Goal: Task Accomplishment & Management: Use online tool/utility

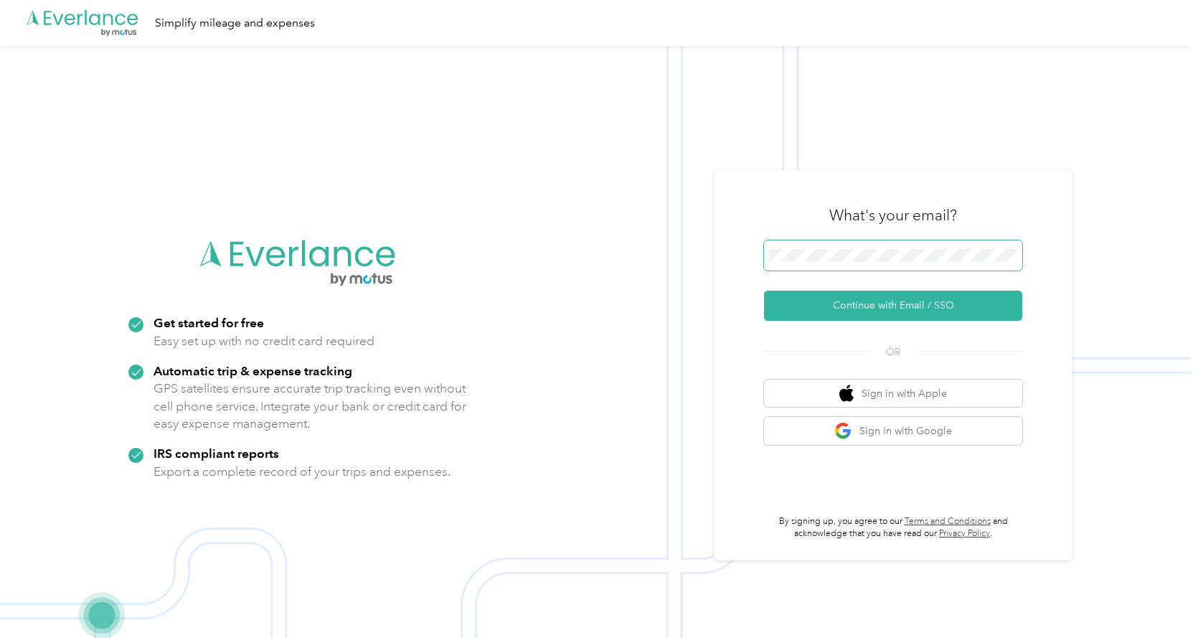
click at [849, 243] on span at bounding box center [893, 255] width 258 height 30
click at [859, 306] on button "Continue with Email / SSO" at bounding box center [893, 306] width 258 height 30
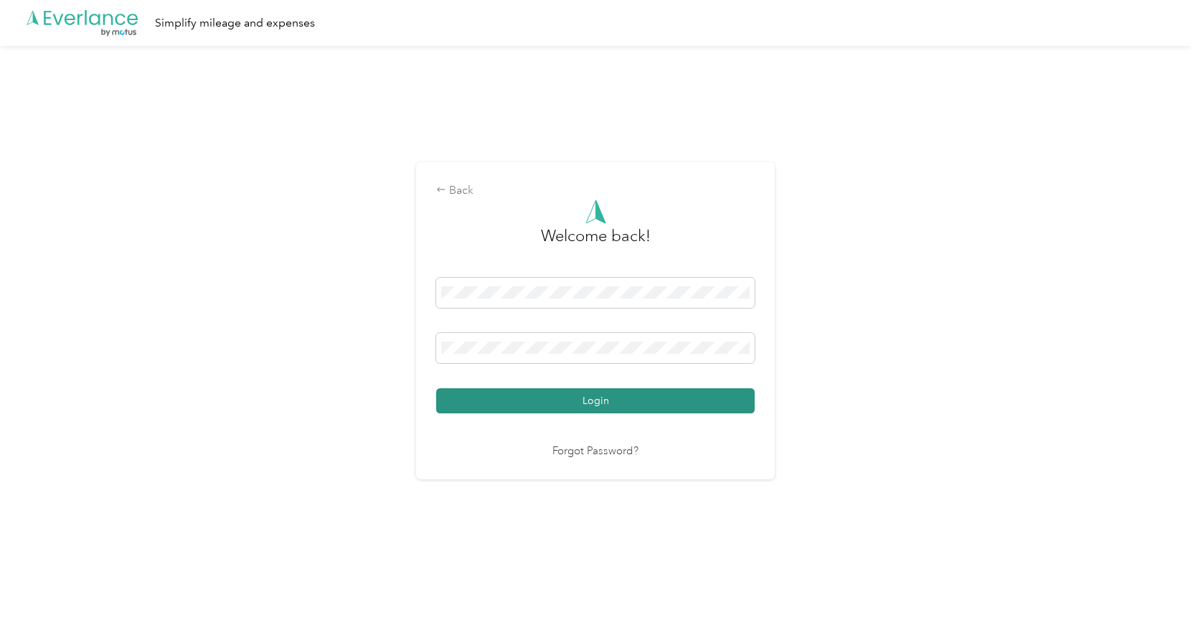
click at [589, 403] on button "Login" at bounding box center [595, 400] width 319 height 25
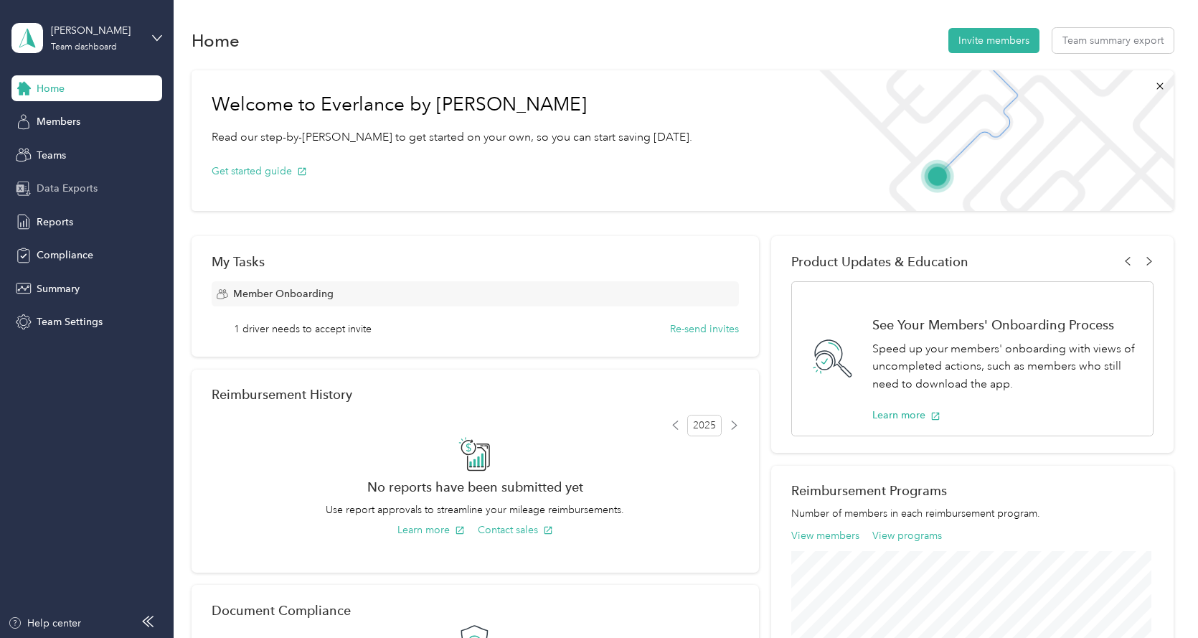
click at [57, 199] on div "Data Exports" at bounding box center [86, 189] width 151 height 26
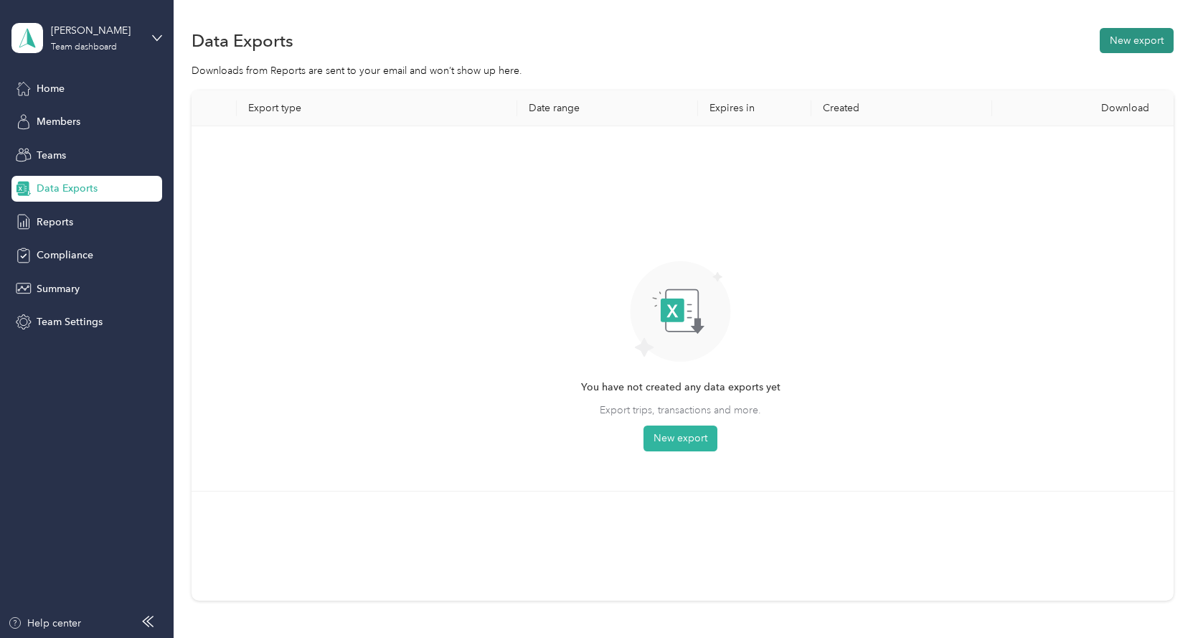
click at [1108, 44] on button "New export" at bounding box center [1137, 40] width 74 height 25
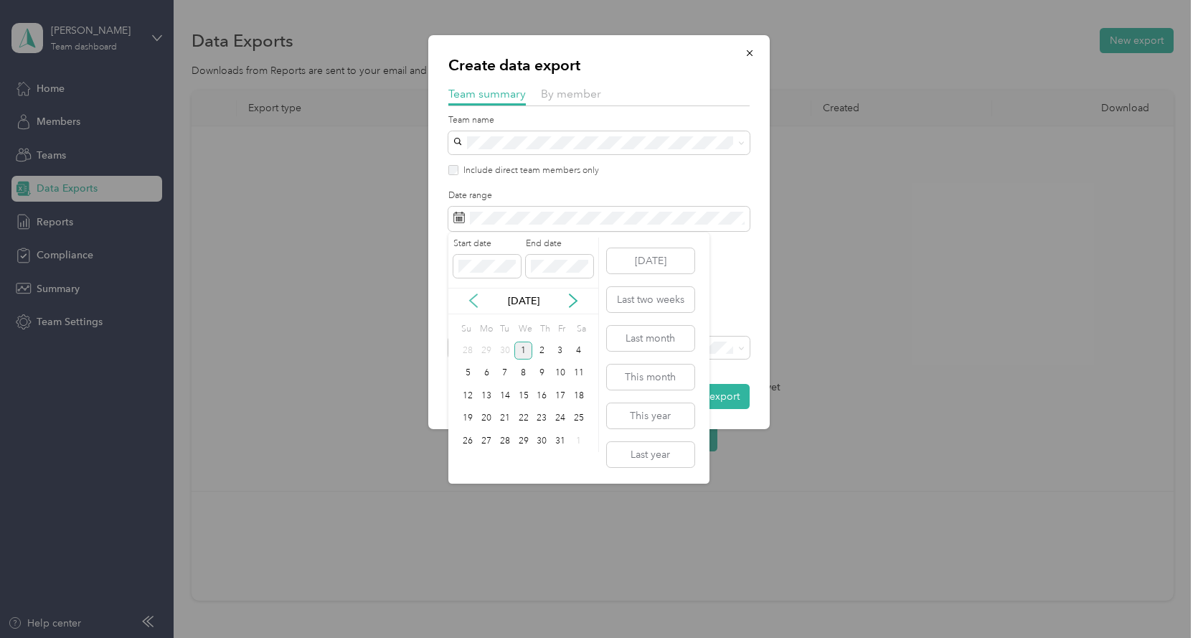
click at [471, 296] on icon at bounding box center [473, 300] width 14 height 14
click at [467, 415] on div "21" at bounding box center [468, 419] width 19 height 18
click at [505, 437] on div "30" at bounding box center [505, 441] width 19 height 18
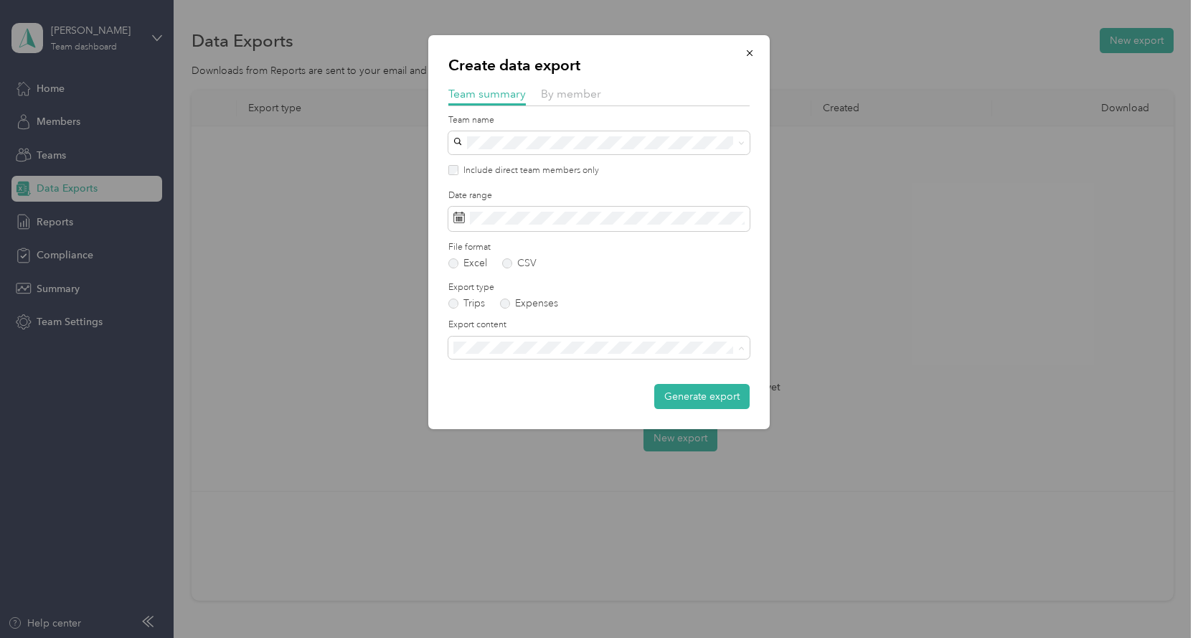
click at [492, 395] on span "Summary and full trips list" at bounding box center [515, 398] width 115 height 12
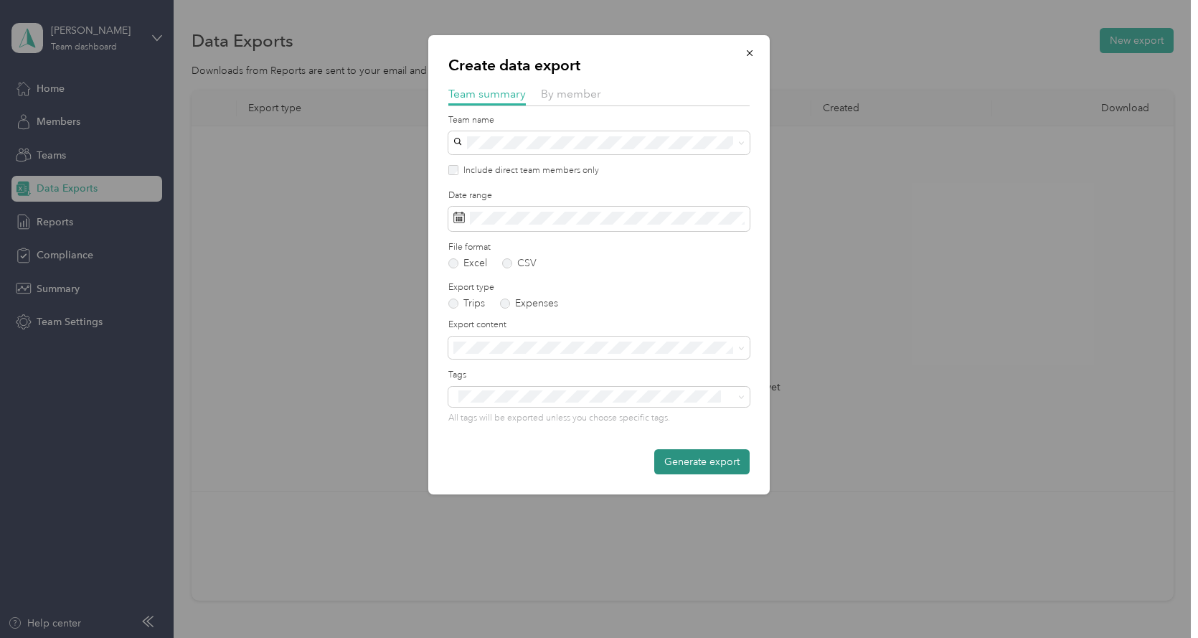
click at [727, 461] on button "Generate export" at bounding box center [701, 461] width 95 height 25
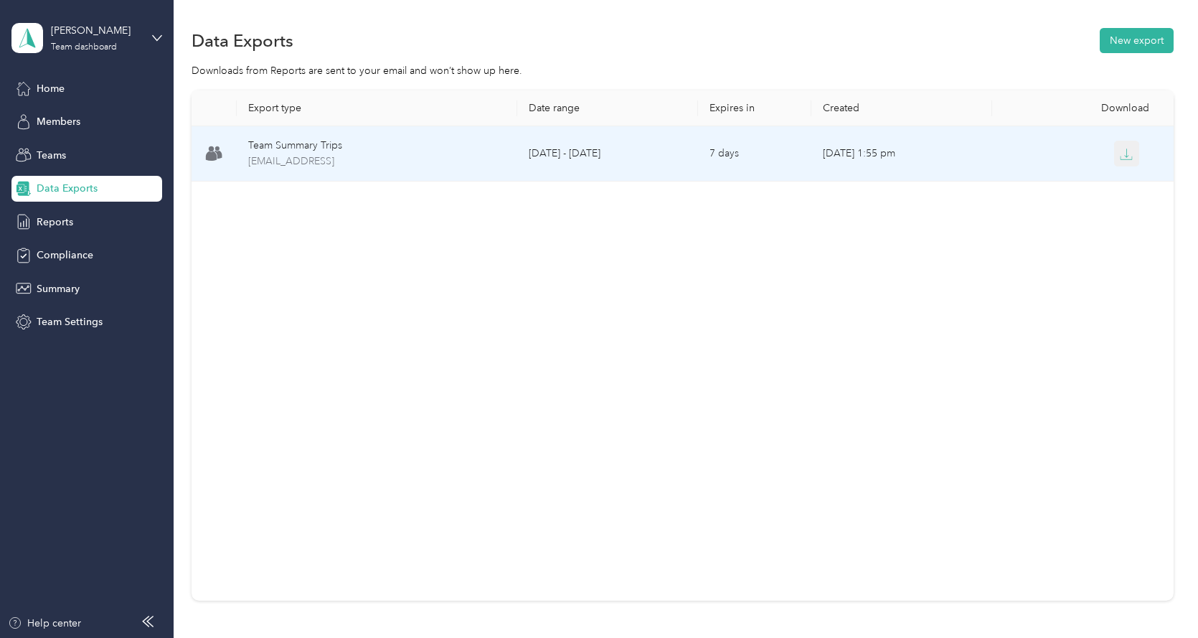
click at [1130, 152] on button "button" at bounding box center [1127, 154] width 26 height 26
